Goal: Task Accomplishment & Management: Complete application form

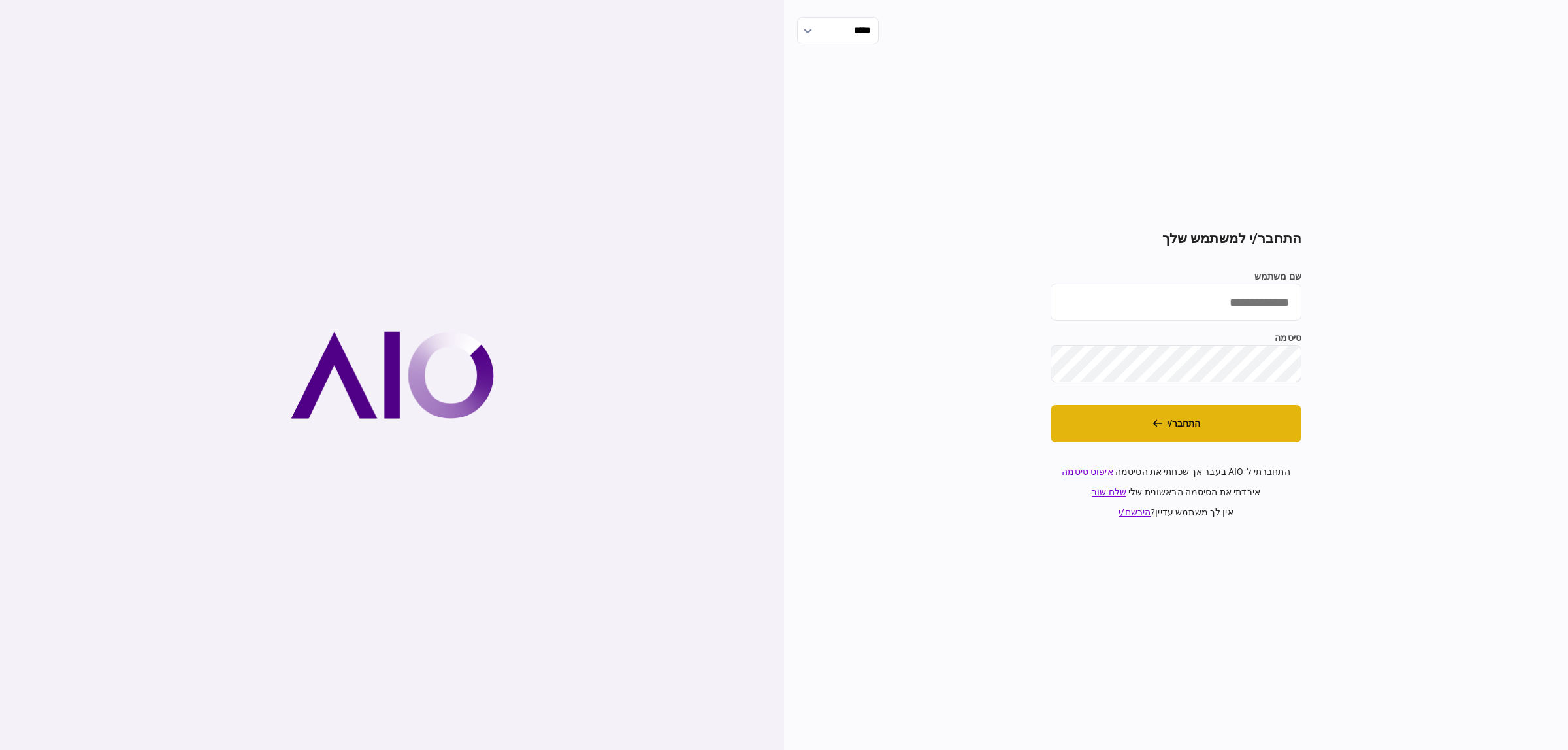
type input "**********"
click at [1210, 432] on button "התחבר/י" at bounding box center [1176, 423] width 251 height 37
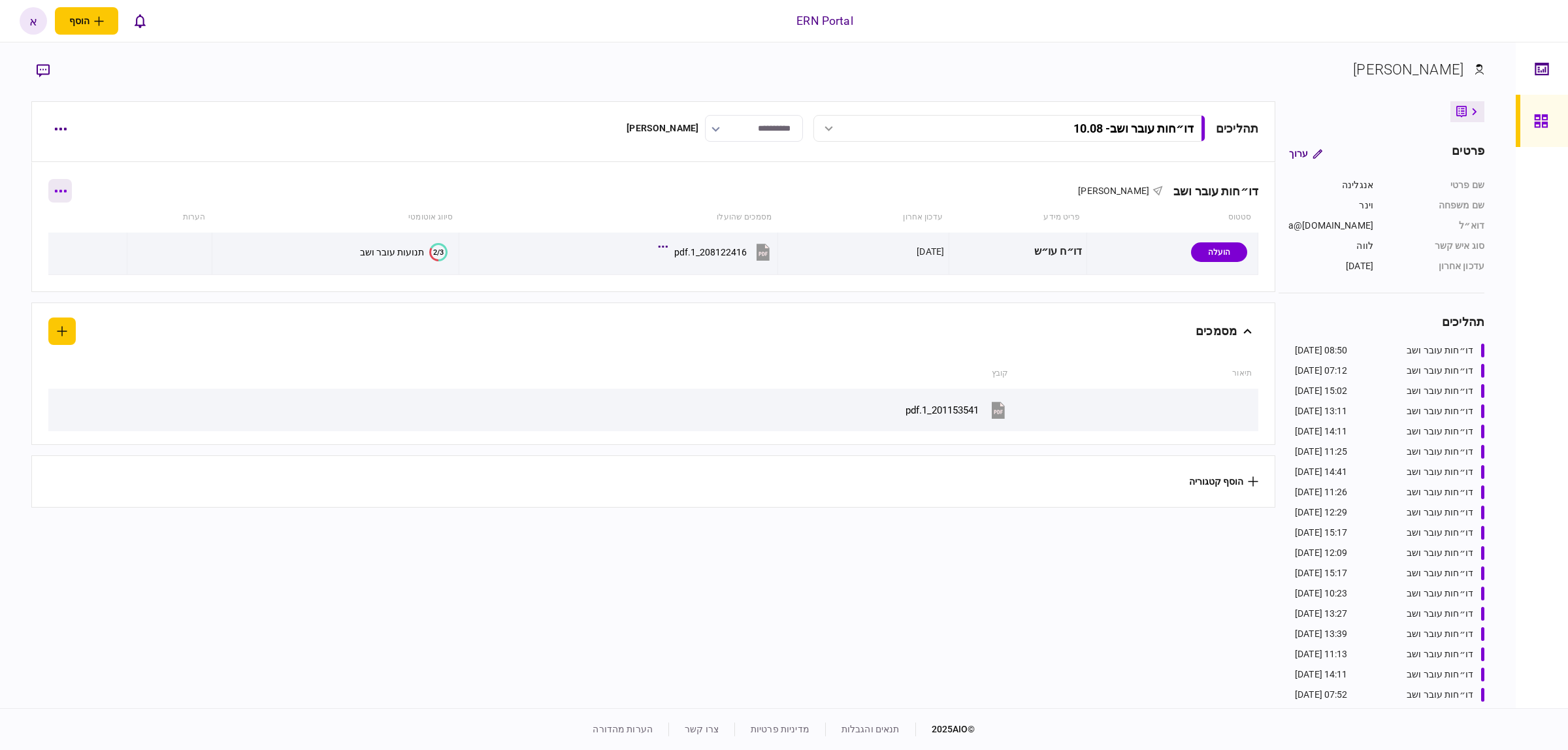
click at [62, 193] on icon "button" at bounding box center [61, 191] width 12 height 3
click at [55, 135] on div at bounding box center [784, 375] width 1568 height 750
click at [59, 126] on button "button" at bounding box center [60, 128] width 23 height 23
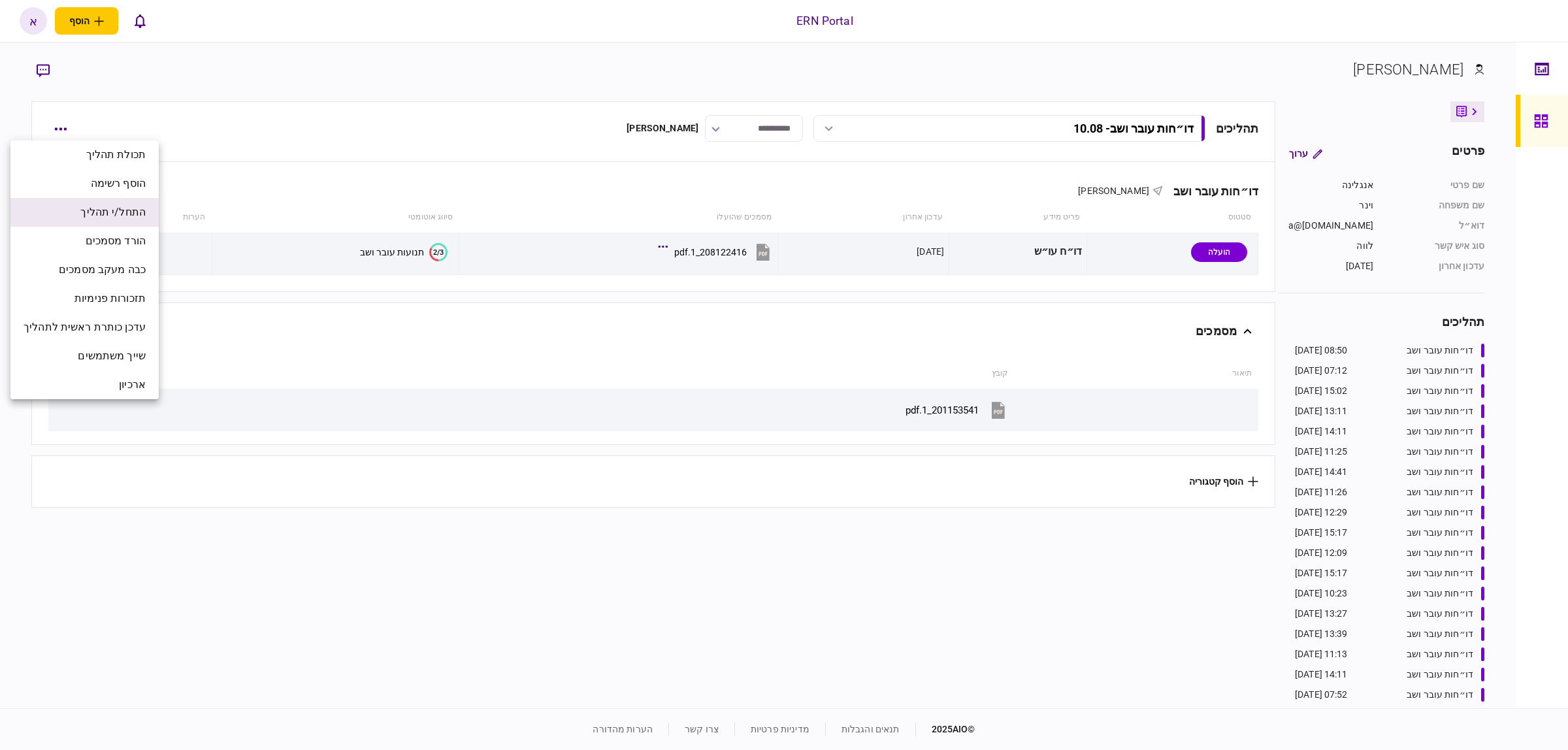
click at [128, 211] on span "התחל/י תהליך" at bounding box center [113, 212] width 66 height 16
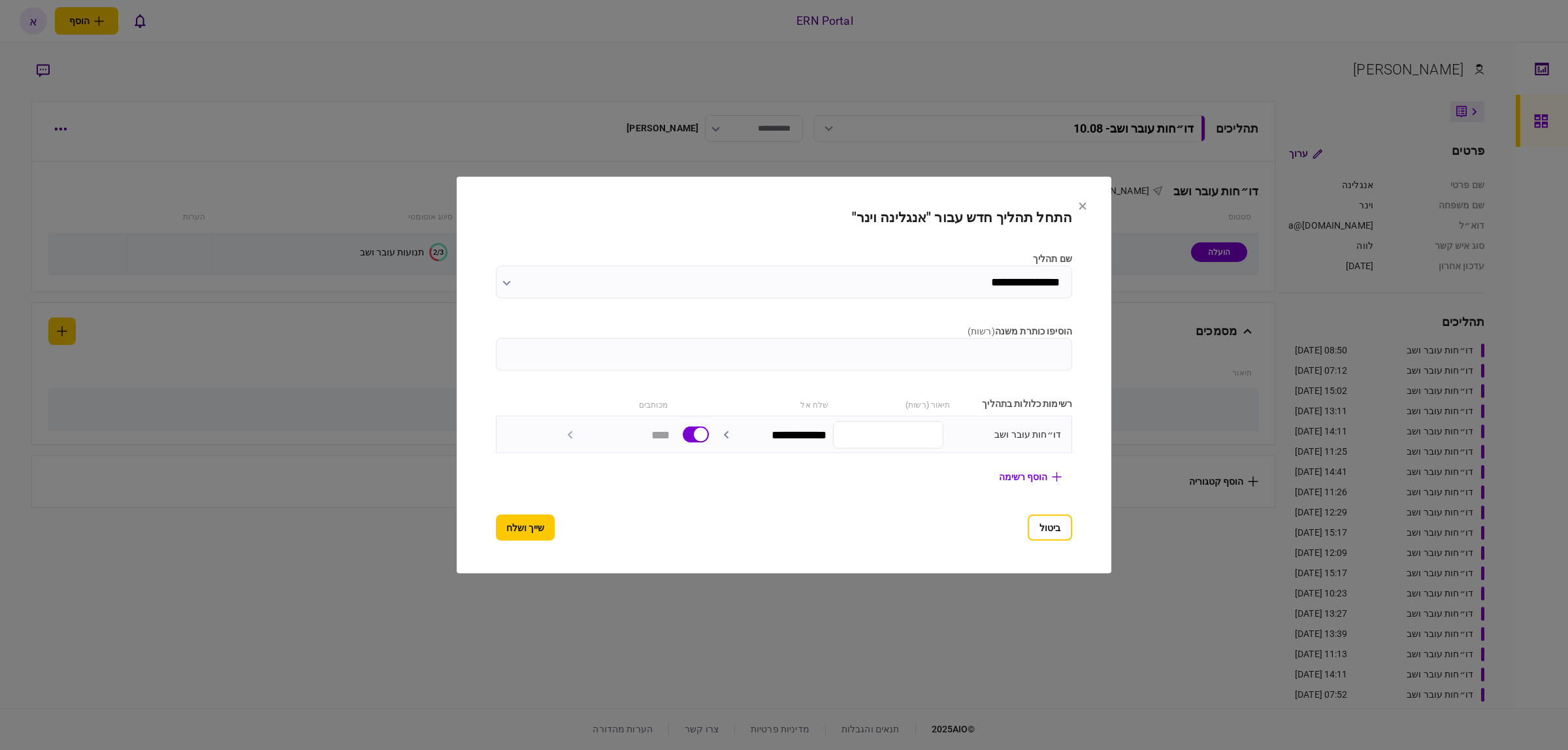
click at [1063, 356] on input "הוסיפו כותרת משנה ( רשות )" at bounding box center [784, 354] width 576 height 32
type input "*****"
click at [515, 519] on button "שייך ושלח" at bounding box center [525, 528] width 59 height 26
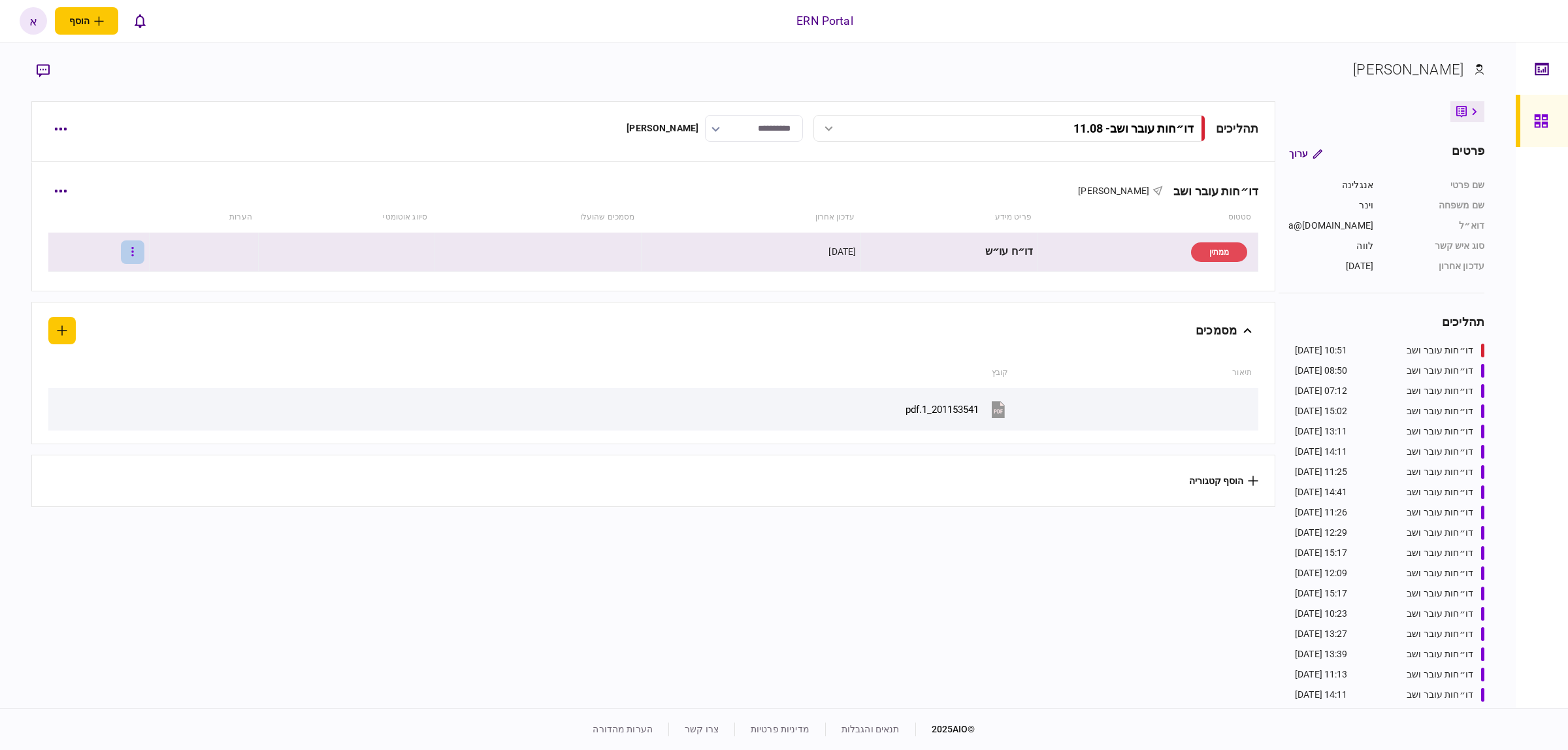
drag, startPoint x: 135, startPoint y: 251, endPoint x: 144, endPoint y: 253, distance: 9.2
click at [144, 253] on button "button" at bounding box center [133, 252] width 23 height 23
click at [90, 385] on span "העלה קובץ" at bounding box center [97, 393] width 50 height 16
click at [135, 256] on button "button" at bounding box center [133, 252] width 23 height 23
click at [108, 394] on span "העלה קובץ" at bounding box center [97, 393] width 50 height 16
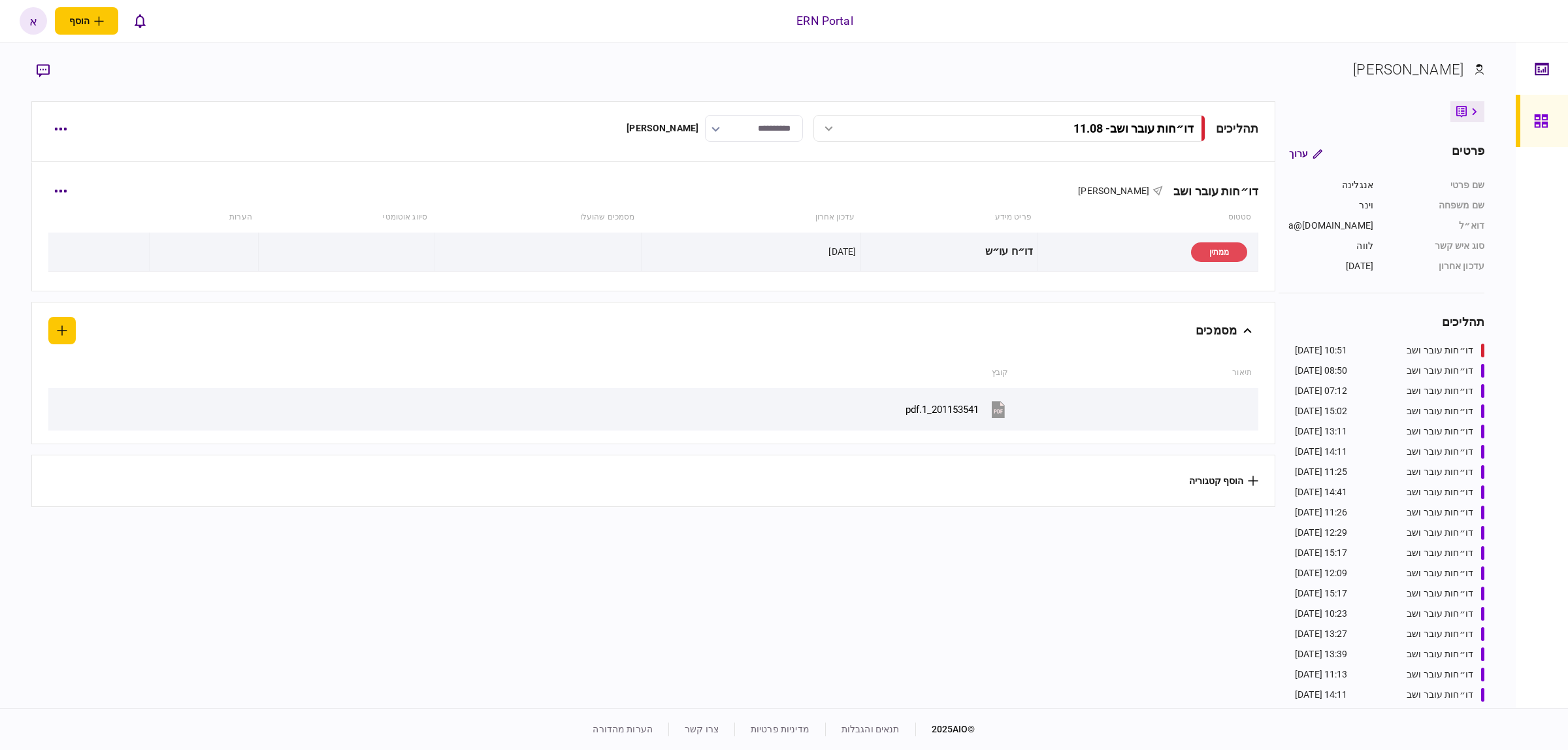
click at [66, 173] on div "דו״חות עובר ושב אנגלינה וינר" at bounding box center [653, 183] width 1210 height 40
click at [66, 137] on button "button" at bounding box center [60, 128] width 23 height 23
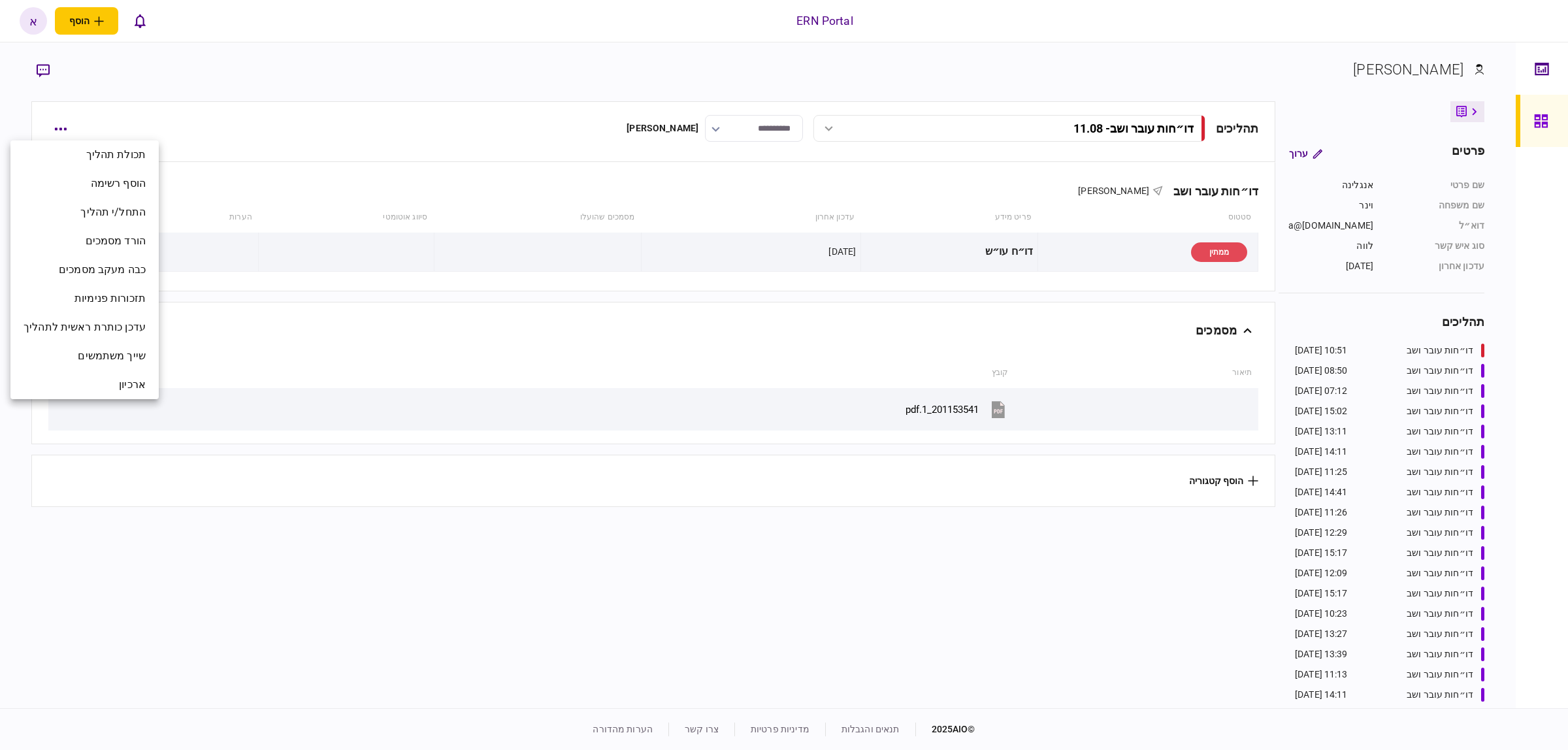
drag, startPoint x: 452, startPoint y: 335, endPoint x: 409, endPoint y: 308, distance: 50.8
click at [452, 332] on div at bounding box center [784, 375] width 1568 height 750
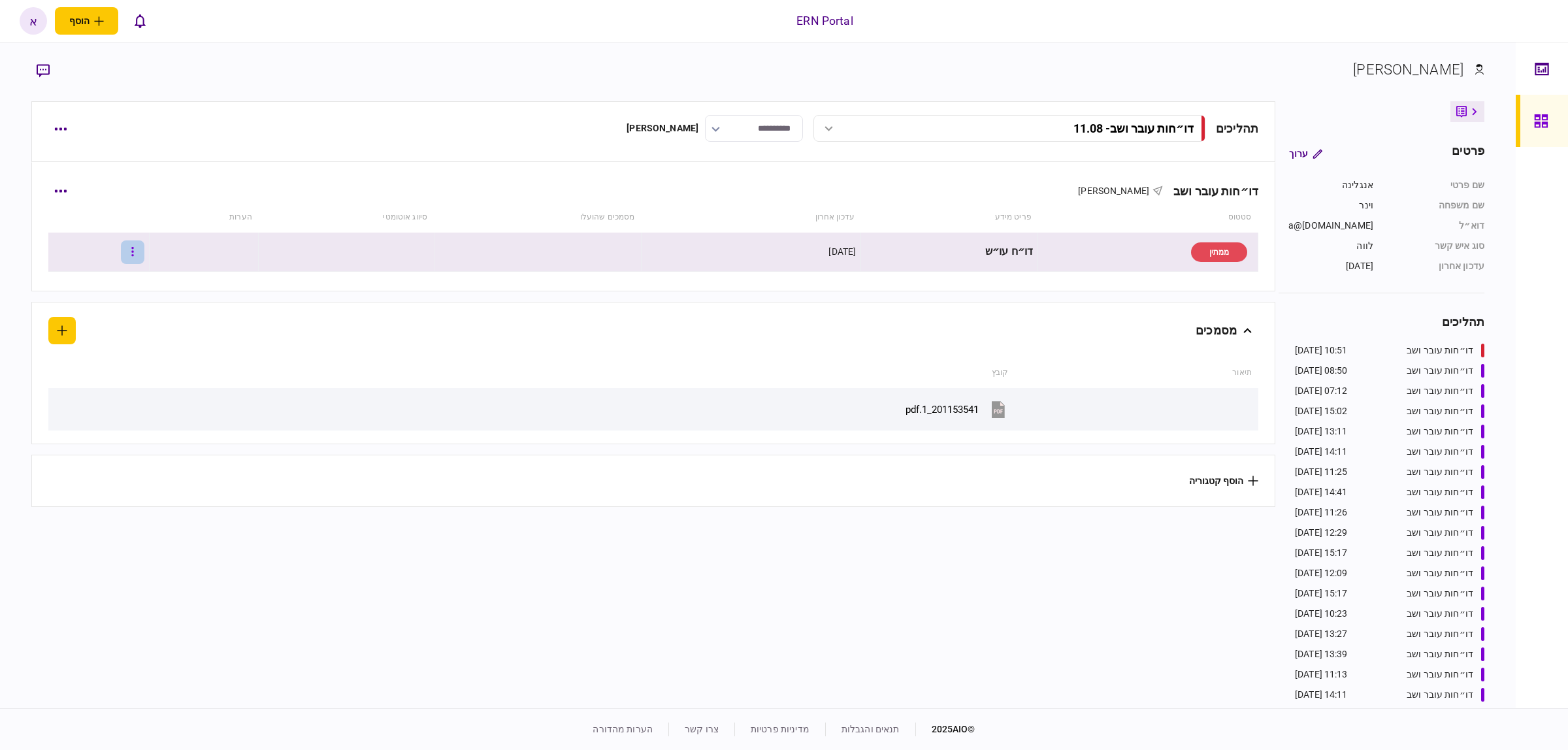
click at [139, 248] on button "button" at bounding box center [133, 252] width 23 height 23
click at [119, 381] on li "העלה קובץ" at bounding box center [78, 394] width 115 height 29
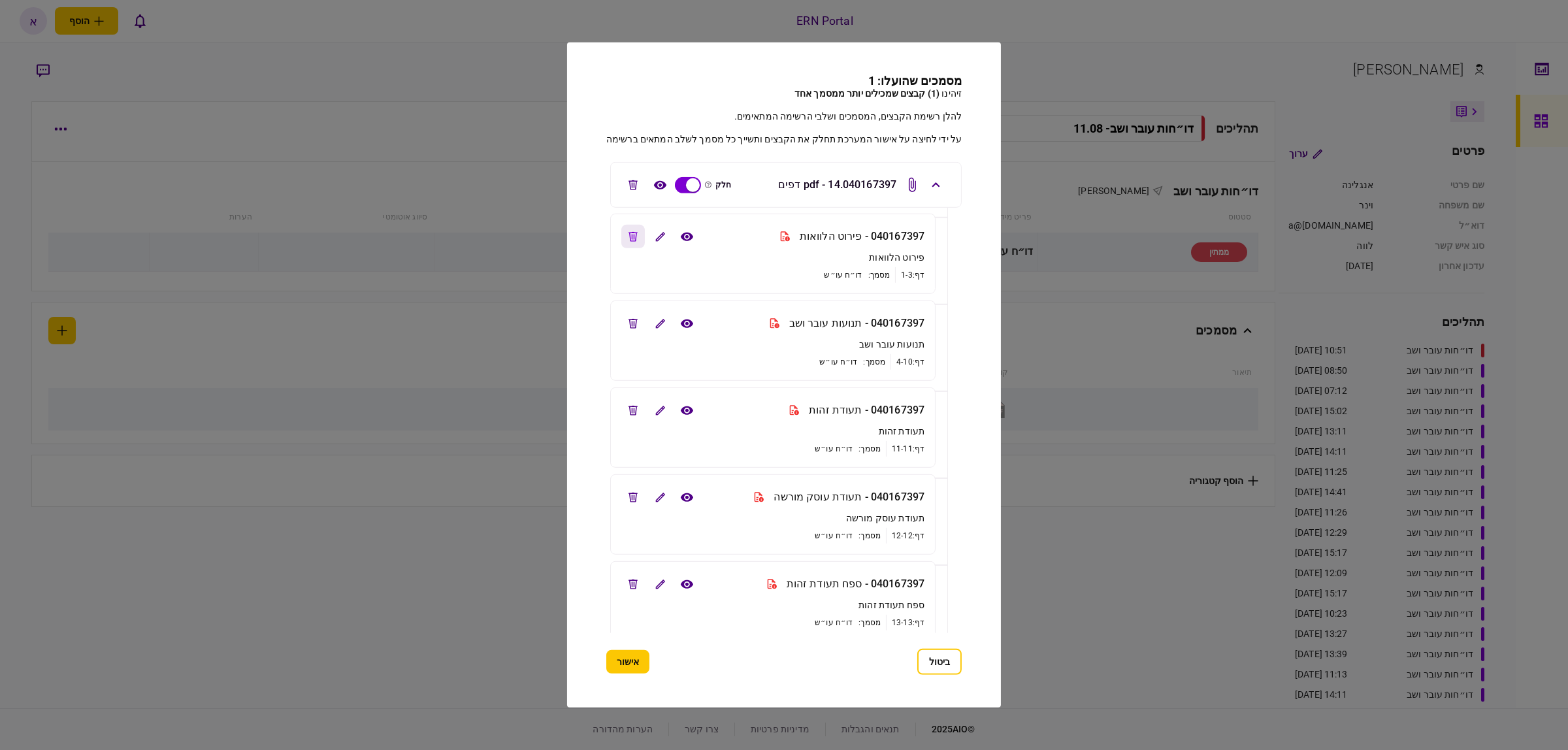
click at [632, 243] on button "edit file" at bounding box center [633, 236] width 23 height 23
click at [629, 423] on li "040167397 - תעודת זהות תעודת זהות דף: 11-11 מסמך : דו״ח עו״ש" at bounding box center [772, 427] width 325 height 80
click at [629, 410] on icon "edit file" at bounding box center [633, 410] width 9 height 10
click at [629, 494] on icon "edit file" at bounding box center [633, 497] width 9 height 10
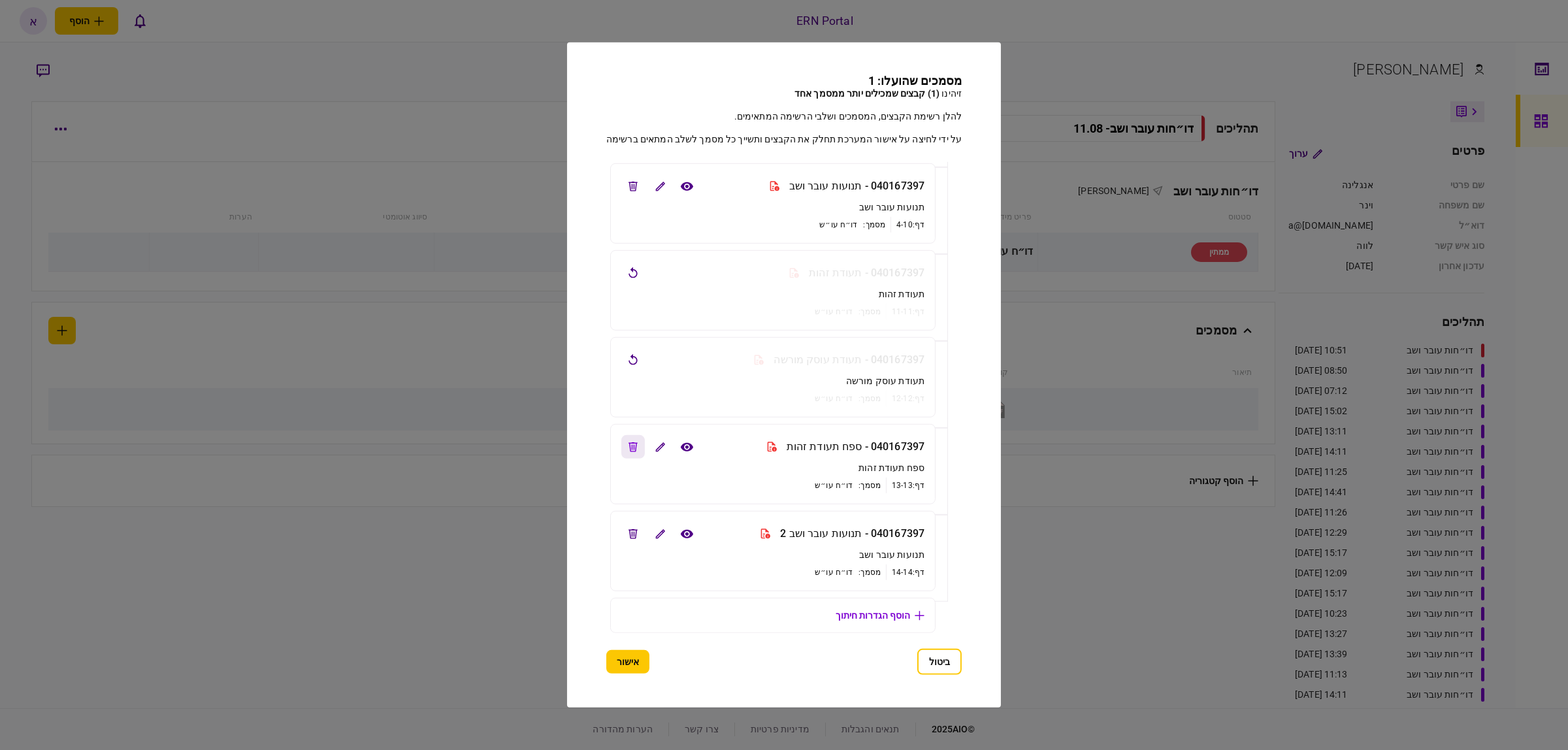
click at [629, 449] on icon "edit file" at bounding box center [633, 446] width 9 height 10
click at [621, 650] on button "אישור" at bounding box center [628, 662] width 43 height 23
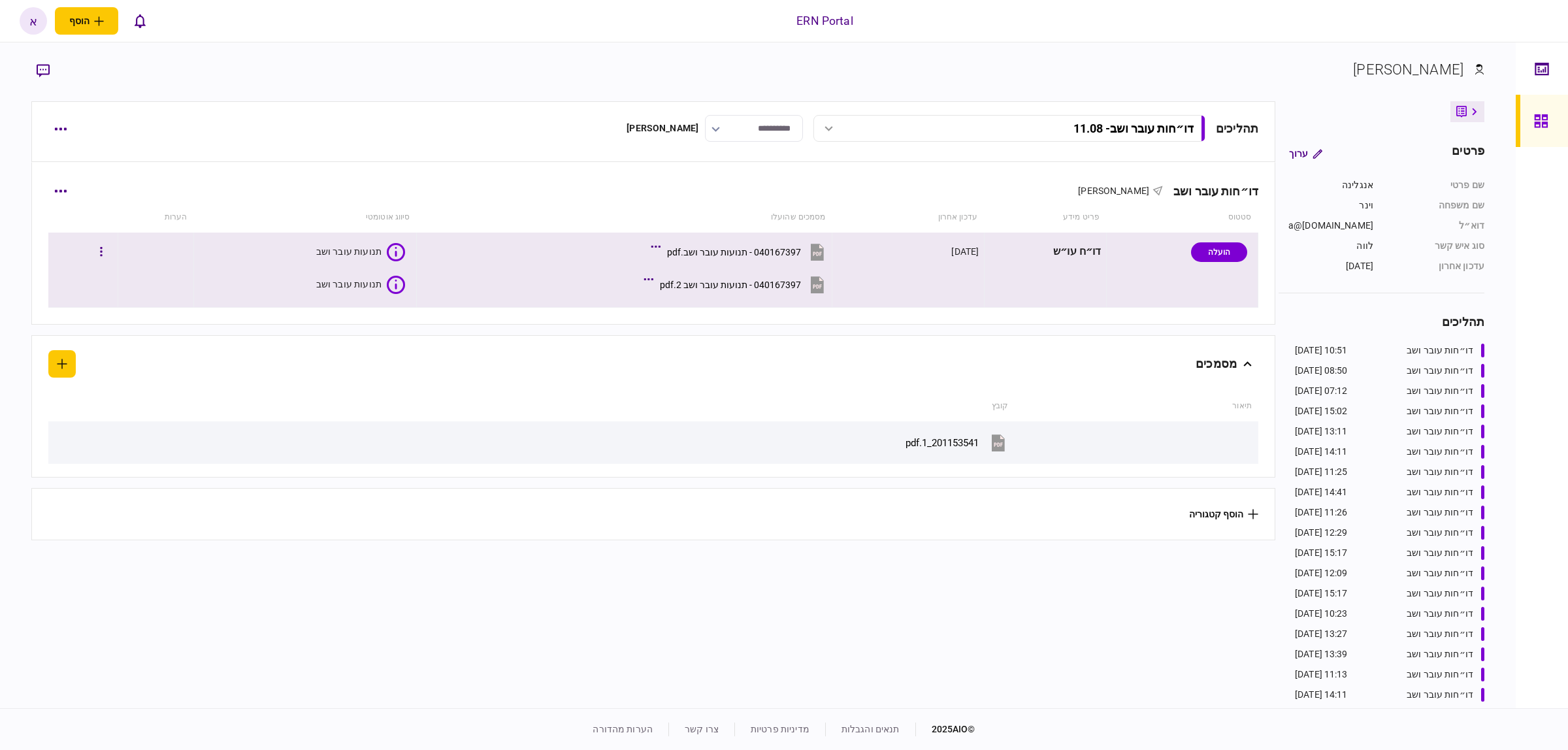
click at [779, 260] on button "040167397 - תנועות עובר ושב.pdf" at bounding box center [740, 251] width 173 height 30
click at [357, 281] on div "תנועות עובר ושב" at bounding box center [347, 285] width 64 height 10
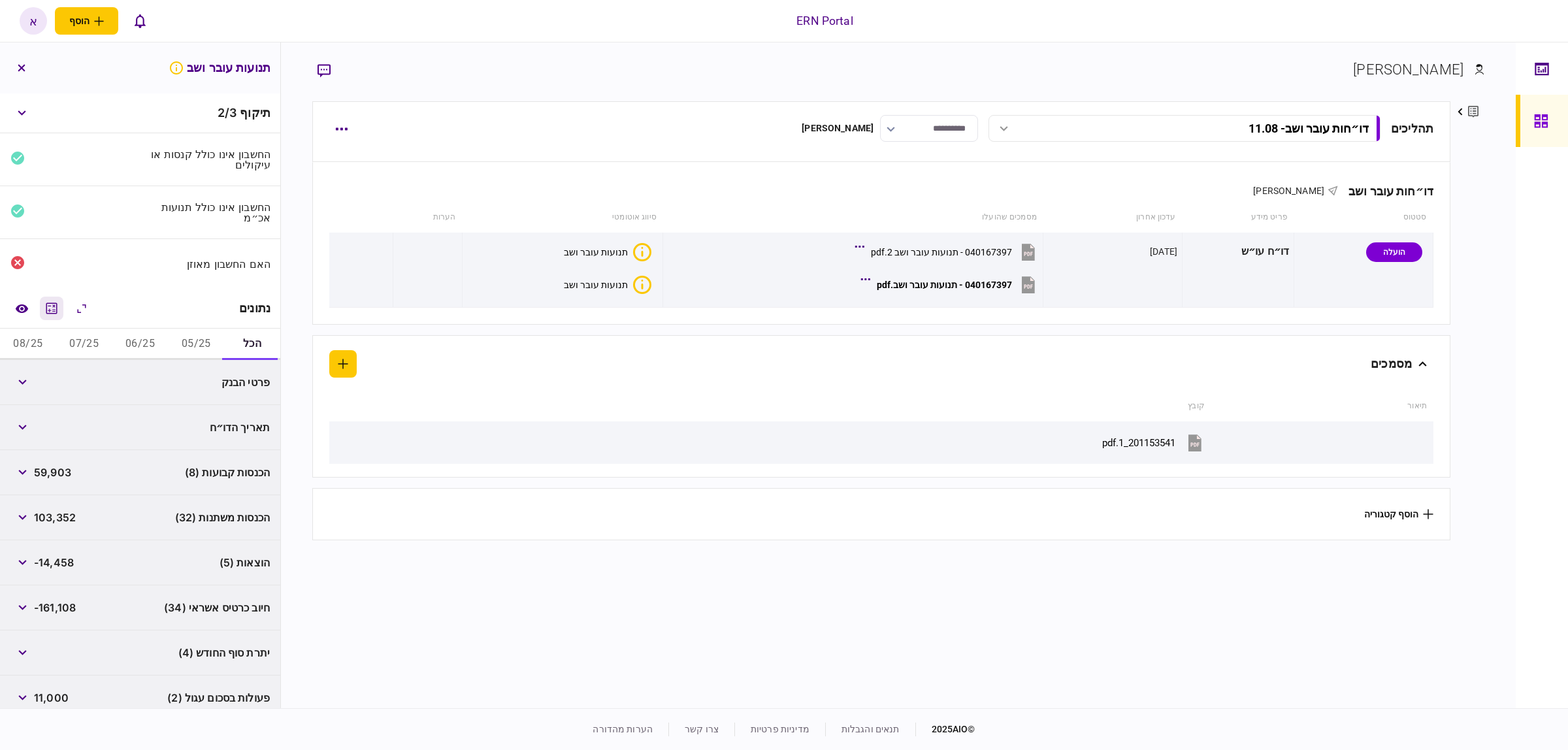
click at [54, 311] on icon "מחשבון" at bounding box center [51, 308] width 16 height 16
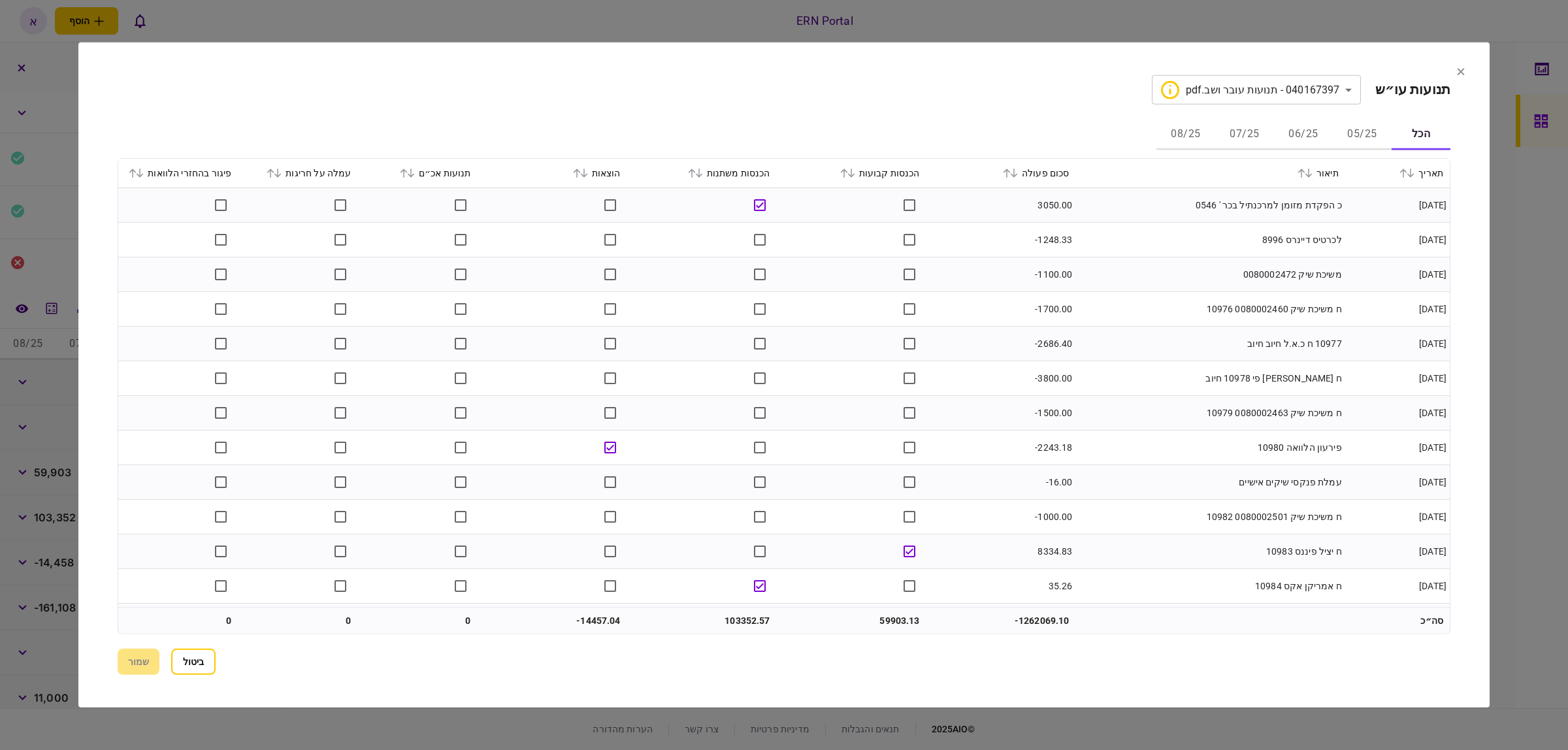
click at [1362, 135] on button "05/25" at bounding box center [1362, 134] width 59 height 31
drag, startPoint x: 682, startPoint y: 187, endPoint x: 689, endPoint y: 172, distance: 16.6
click at [682, 184] on th "הכנסות משתנות" at bounding box center [702, 173] width 150 height 30
click at [689, 172] on div "הכנסות משתנות" at bounding box center [702, 173] width 137 height 16
click at [694, 170] on icon at bounding box center [691, 173] width 8 height 9
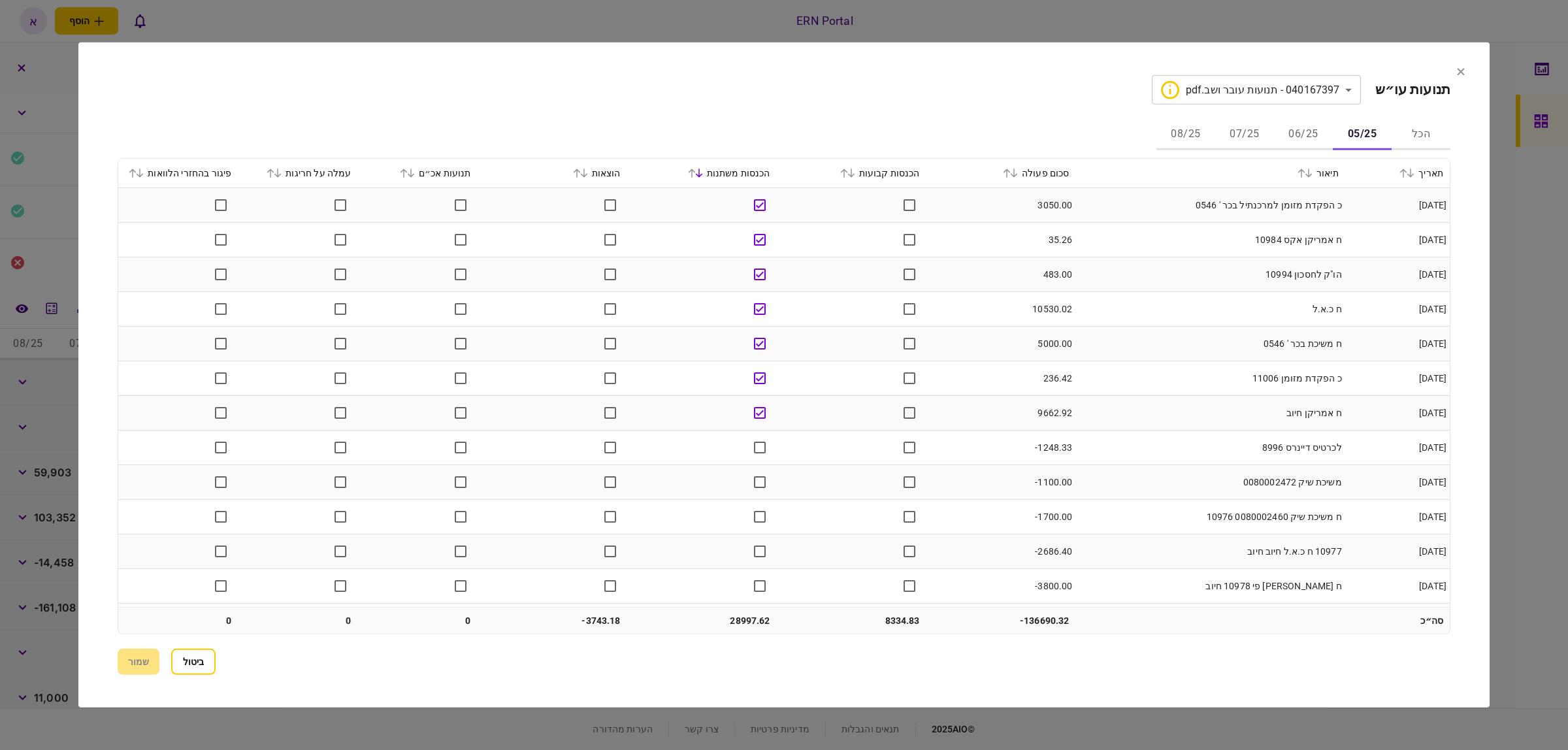
click at [846, 176] on icon at bounding box center [843, 173] width 8 height 9
click at [580, 172] on icon at bounding box center [577, 173] width 7 height 9
click at [696, 171] on icon at bounding box center [691, 173] width 8 height 9
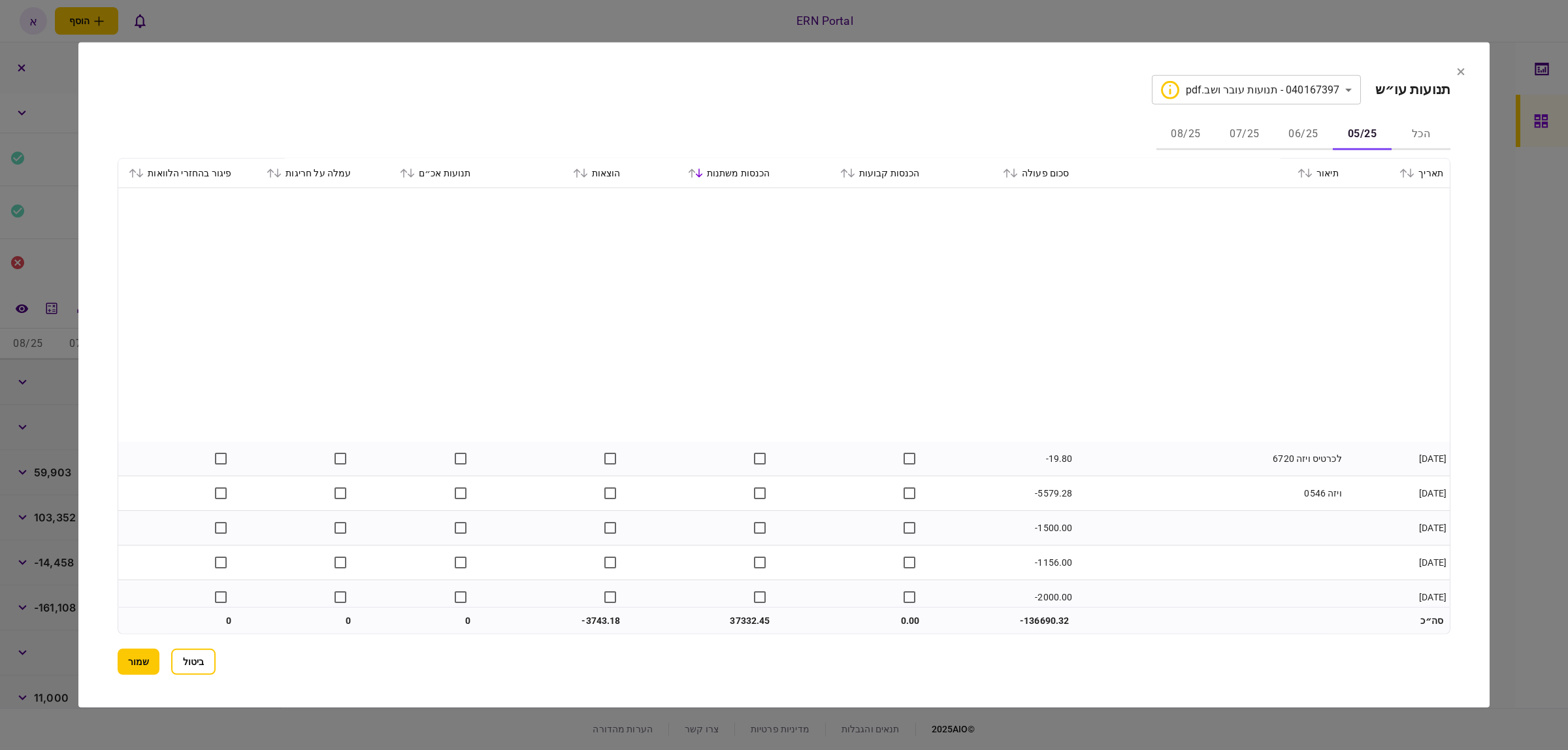
scroll to position [647, 0]
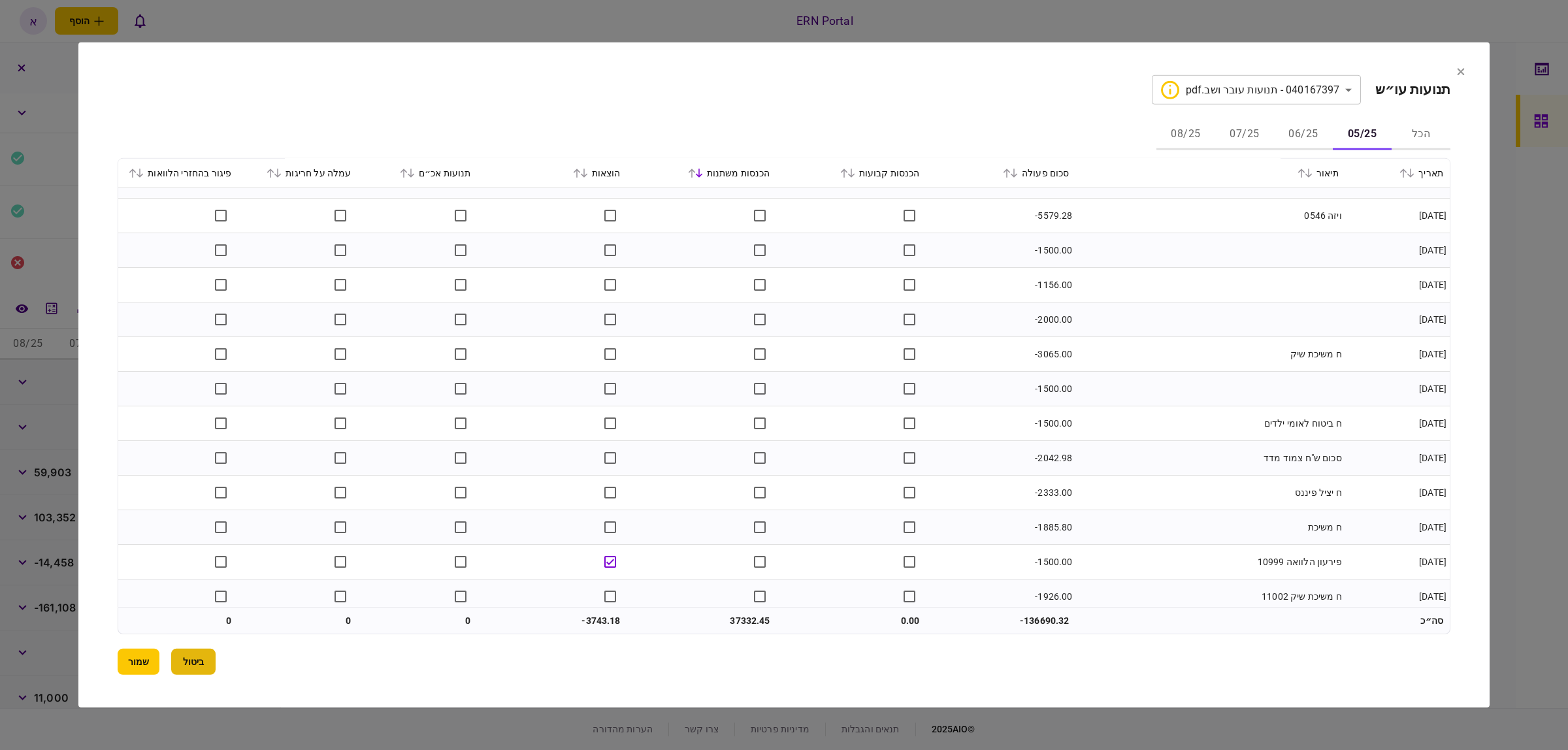
click at [196, 658] on button "ביטול" at bounding box center [193, 662] width 44 height 26
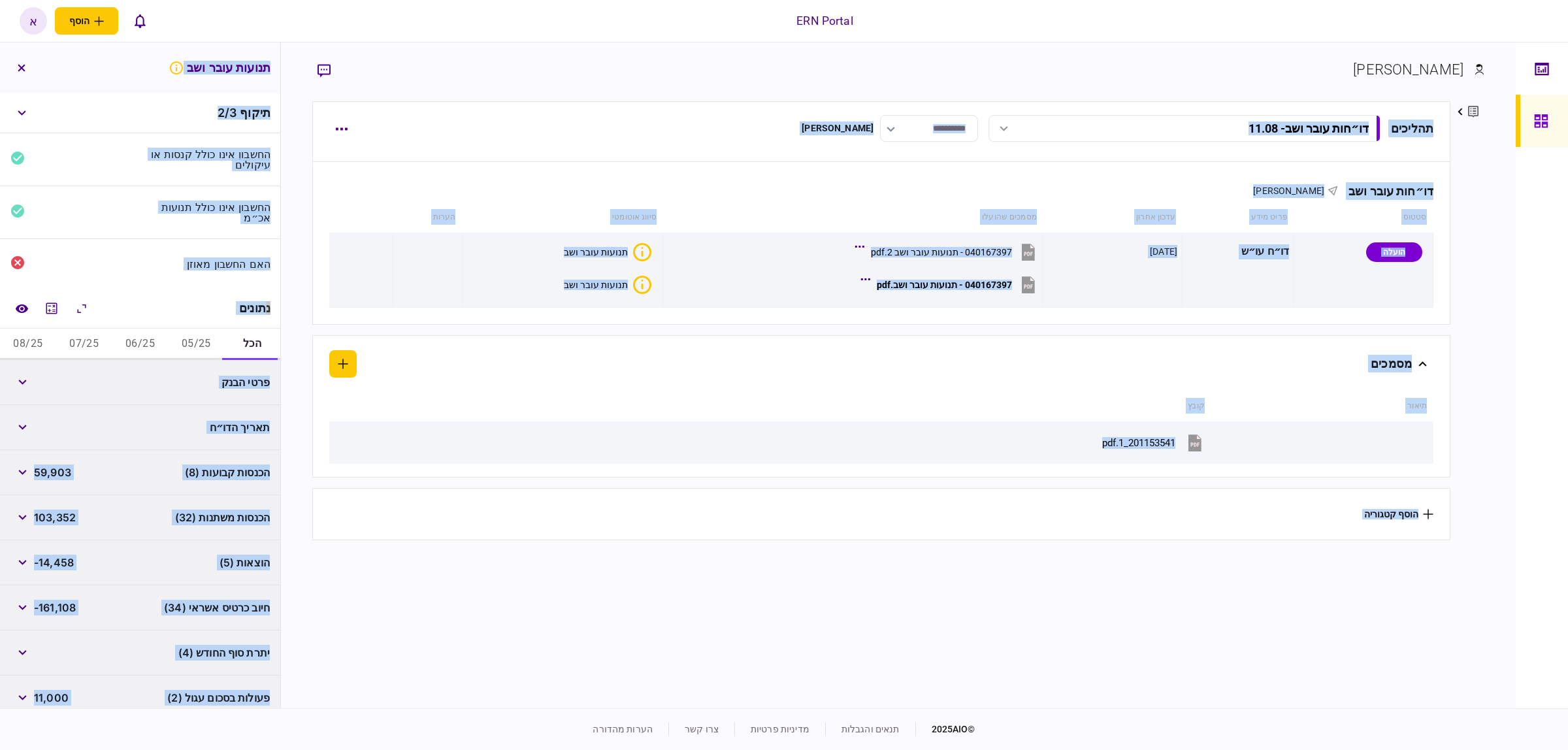
drag, startPoint x: 11, startPoint y: 695, endPoint x: -627, endPoint y: 90, distance: 879.2
click at [0, 90] on html "ERN Portal הוסף לקוח עסקי לקוח פרטי א א אנגלינה ויינר [EMAIL_ADDRESS][DOMAIN_NA…" at bounding box center [784, 375] width 1568 height 750
